Goal: Task Accomplishment & Management: Use online tool/utility

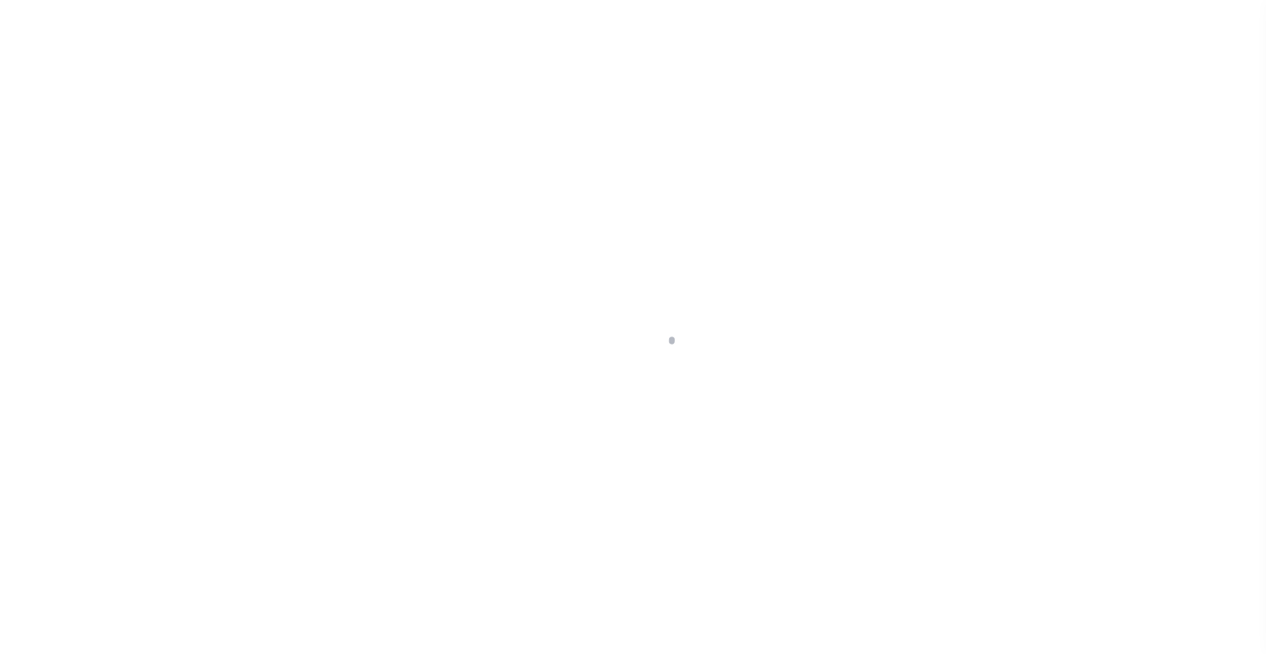
scroll to position [113, 0]
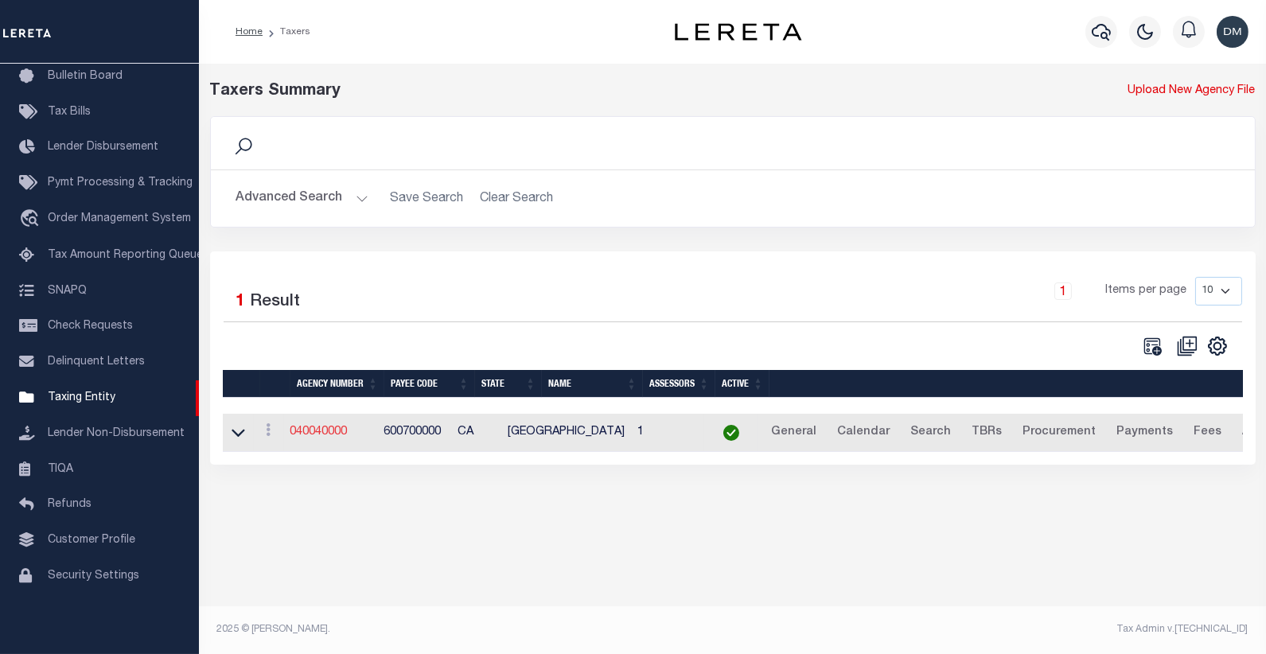
click at [340, 434] on link "040040000" at bounding box center [318, 431] width 57 height 11
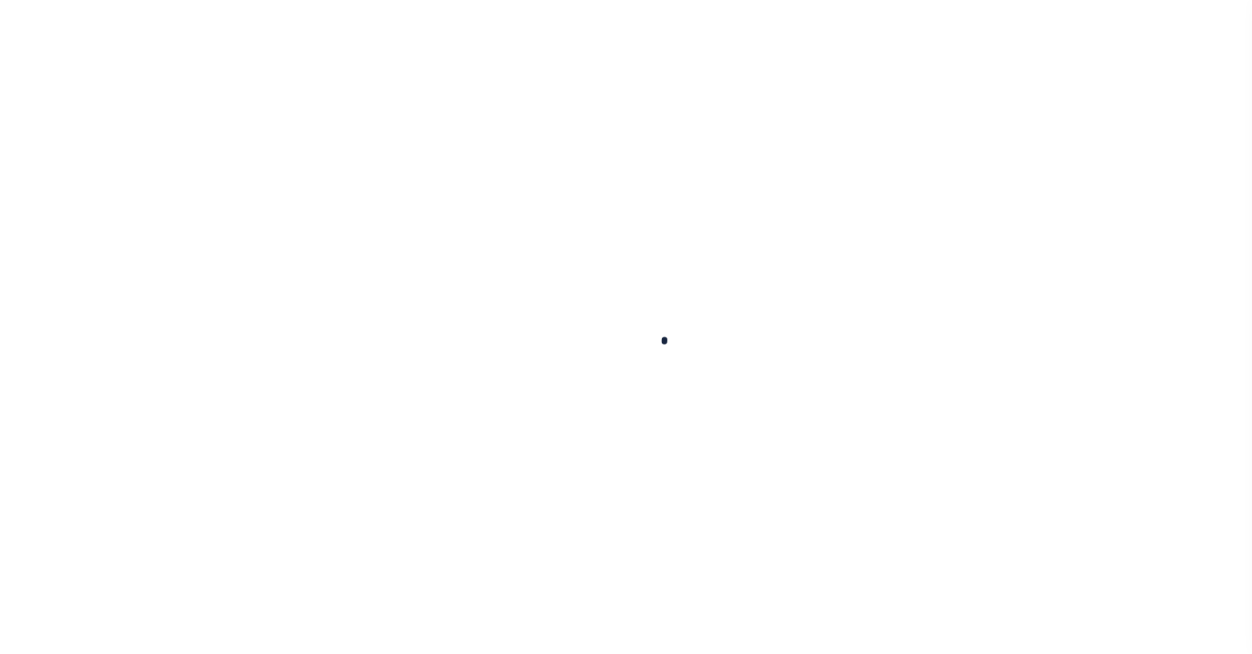
select select
checkbox input "false"
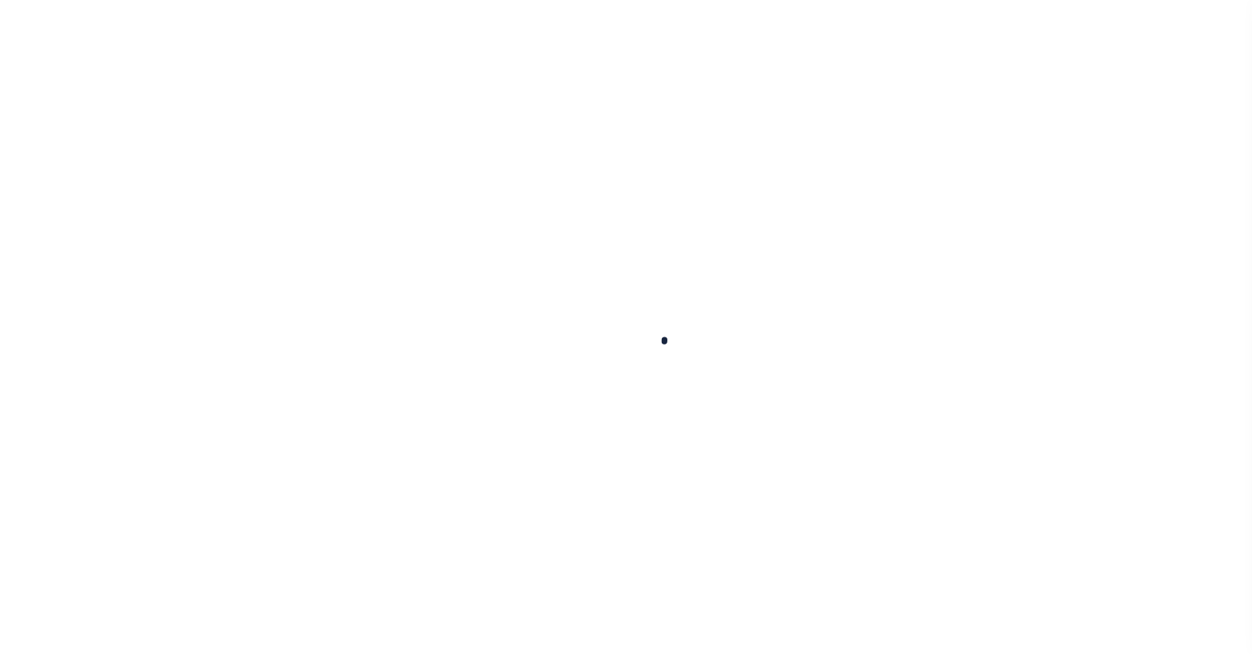
checkbox input "false"
type input "600700000"
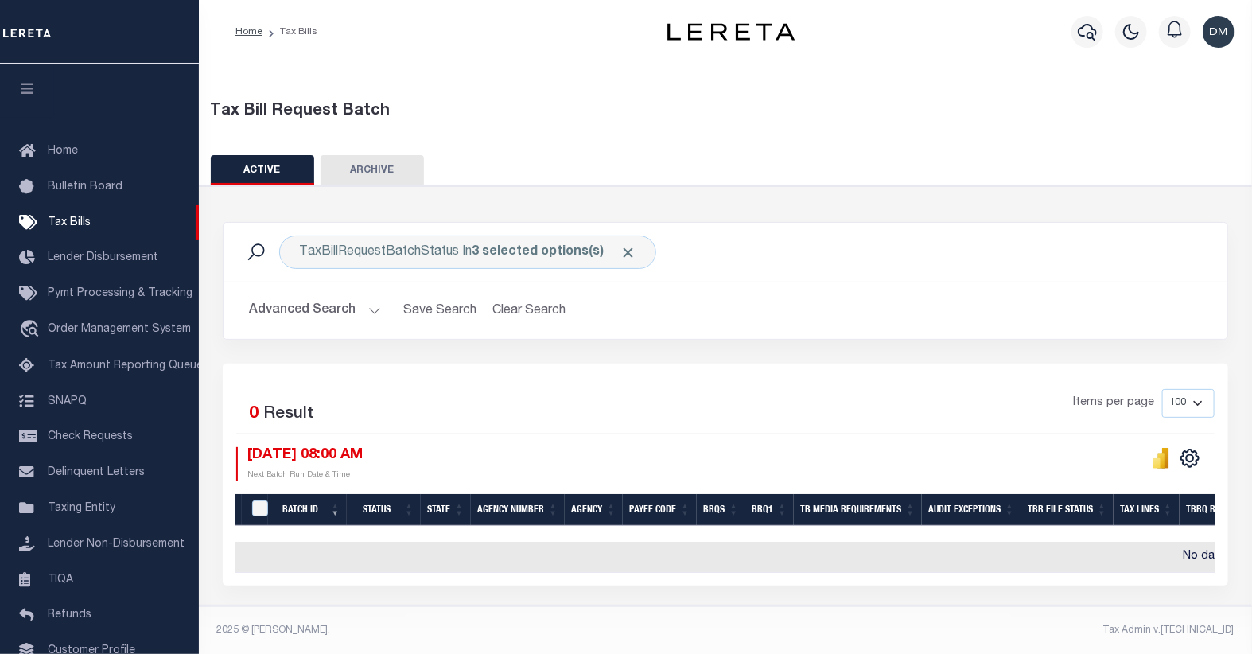
click at [306, 306] on button "Advanced Search" at bounding box center [315, 310] width 132 height 31
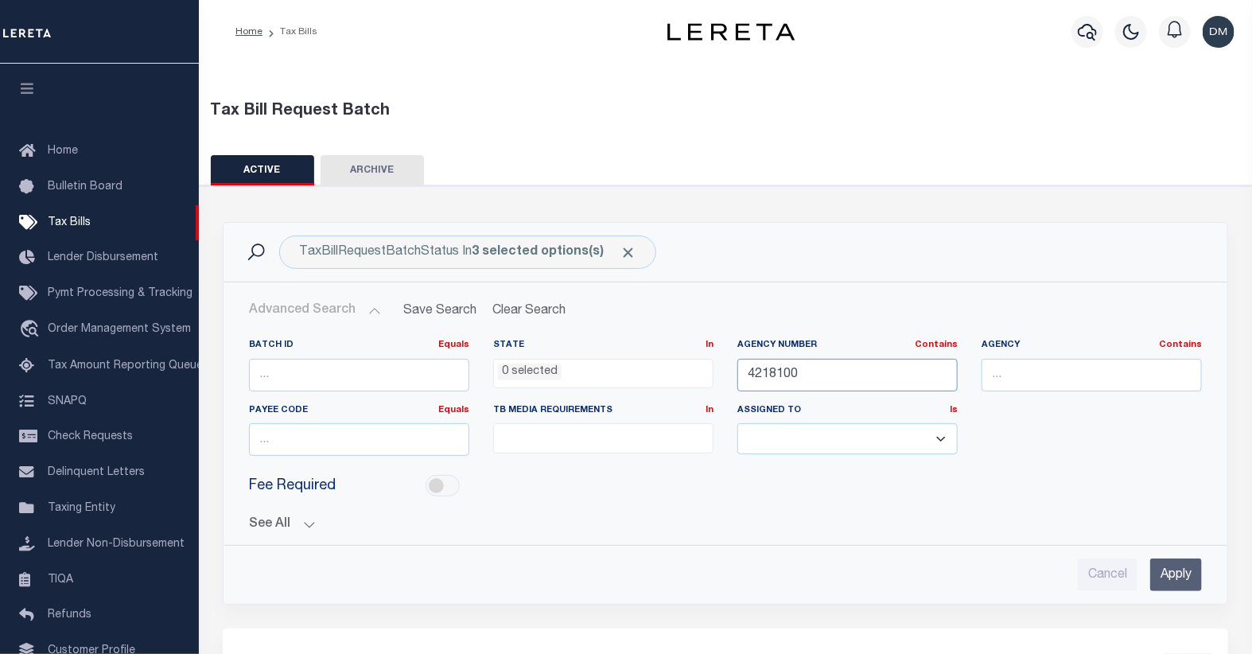
click at [780, 374] on input "4218100" at bounding box center [848, 375] width 220 height 33
type input "4603200"
click at [1183, 575] on input "Apply" at bounding box center [1176, 575] width 52 height 33
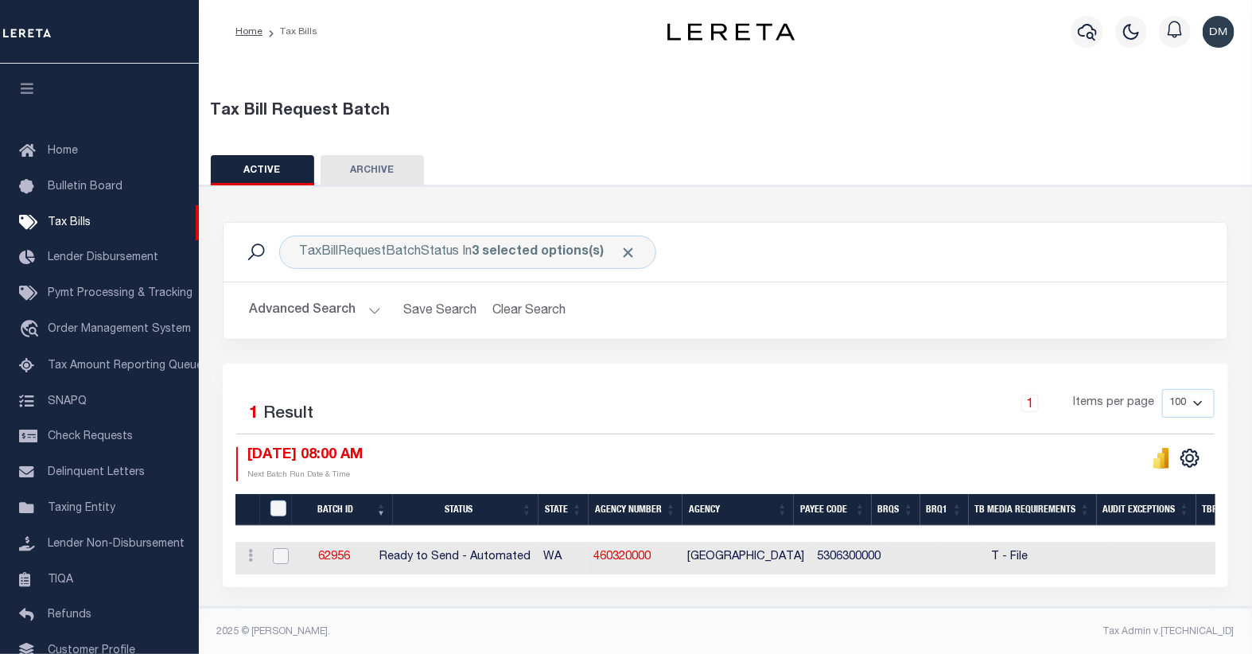
click at [280, 562] on input "checkbox" at bounding box center [281, 556] width 16 height 16
checkbox input "true"
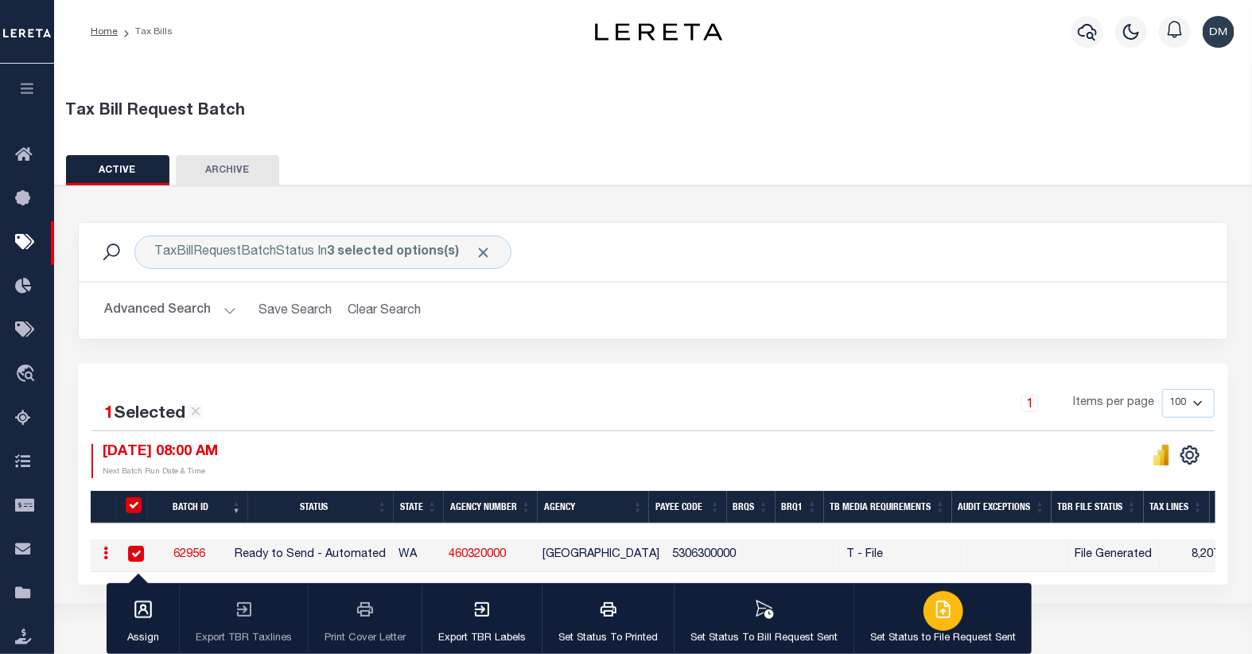
click at [948, 602] on div "button" at bounding box center [944, 611] width 40 height 40
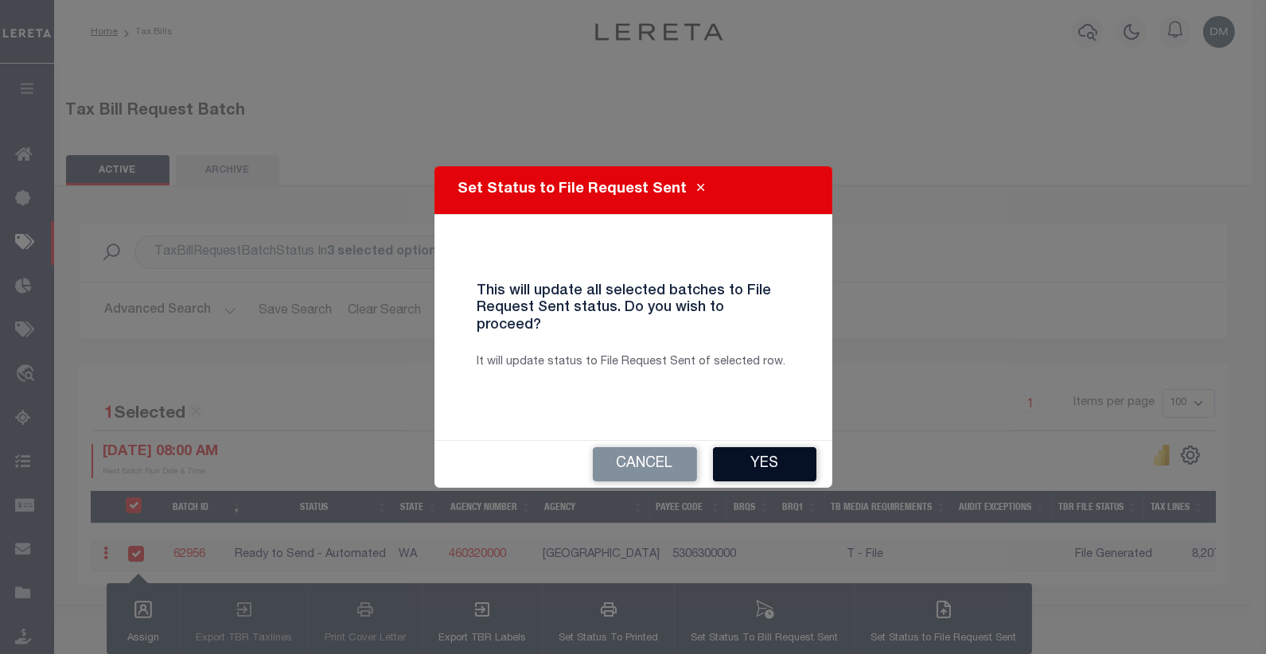
click at [777, 457] on button "Yes" at bounding box center [764, 464] width 103 height 34
